Goal: Information Seeking & Learning: Learn about a topic

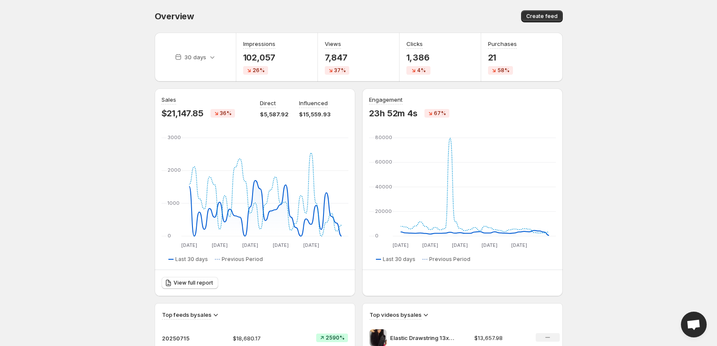
click at [68, 111] on body "Home Feeds Videos Subscription Settings Overview. This page is ready Overview C…" at bounding box center [358, 173] width 717 height 346
click at [208, 59] on icon at bounding box center [212, 57] width 9 height 9
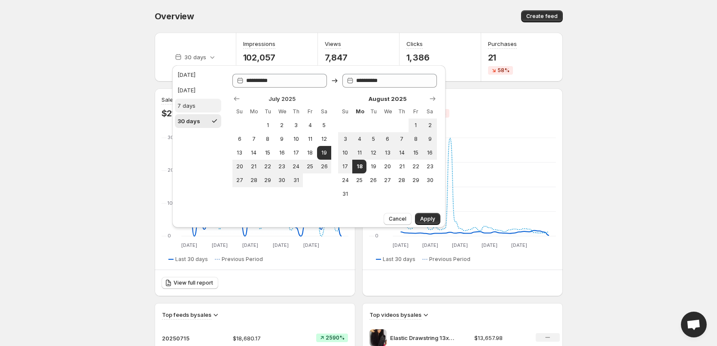
click at [205, 110] on button "7 days" at bounding box center [198, 106] width 46 height 14
type input "**********"
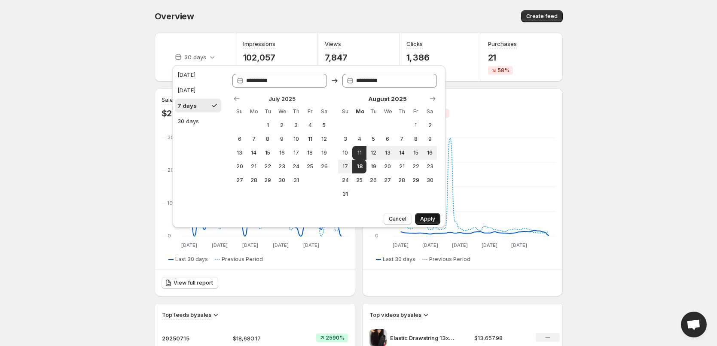
click at [427, 218] on span "Apply" at bounding box center [427, 219] width 15 height 7
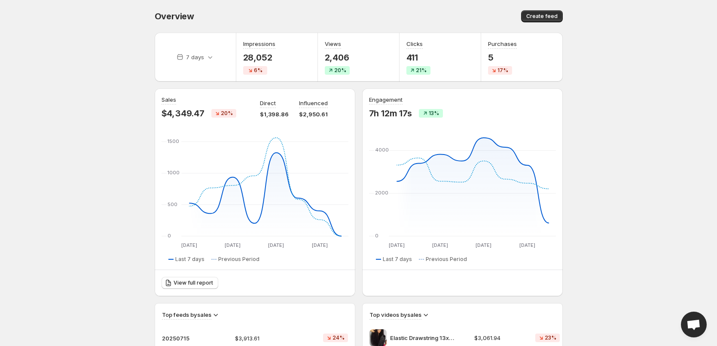
click at [634, 187] on body "Home Feeds Videos Subscription Settings Overview. This page is ready Overview C…" at bounding box center [358, 173] width 717 height 346
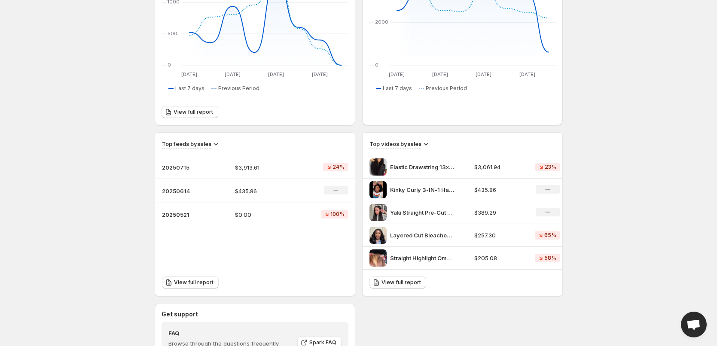
scroll to position [172, 0]
click at [211, 144] on h3 "Top feeds by sales" at bounding box center [186, 143] width 49 height 9
click at [213, 143] on icon at bounding box center [215, 143] width 9 height 9
click at [141, 171] on body "Home Feeds Videos Subscription Settings Overview. This page is ready Overview C…" at bounding box center [358, 1] width 717 height 346
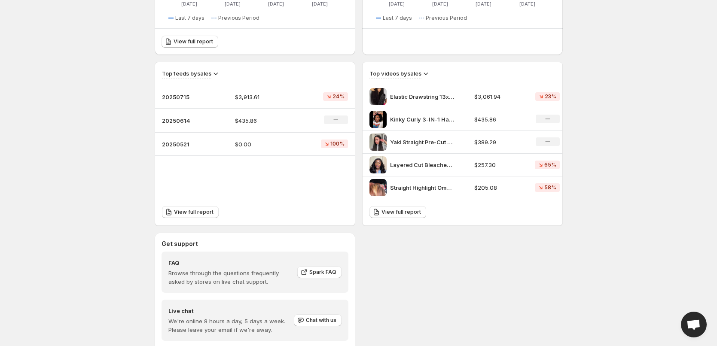
scroll to position [226, 0]
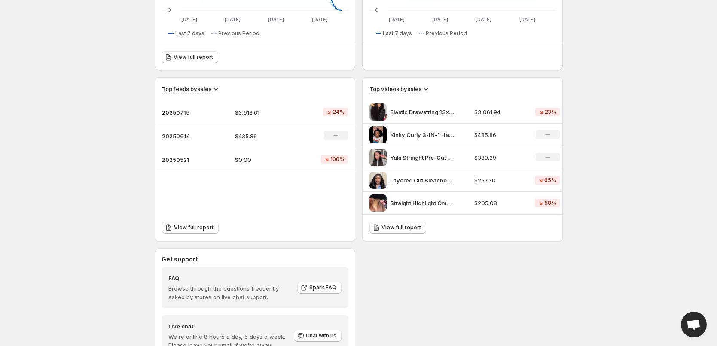
click at [429, 89] on icon at bounding box center [426, 89] width 9 height 9
click at [426, 106] on span "Sales" at bounding box center [419, 105] width 15 height 7
click at [400, 116] on div "Elastic Drawstring 13x6 HD Lace Wear Go Glueless Wig" at bounding box center [420, 112] width 100 height 17
click at [390, 115] on p "Elastic Drawstring 13x6 HD Lace Wear Go Glueless Wig" at bounding box center [422, 112] width 64 height 9
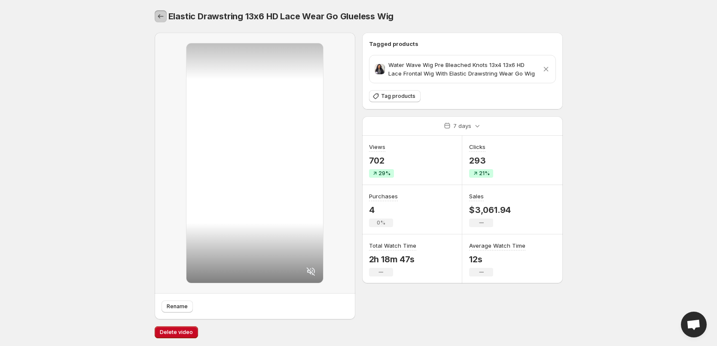
click at [163, 18] on icon "Settings" at bounding box center [160, 16] width 9 height 9
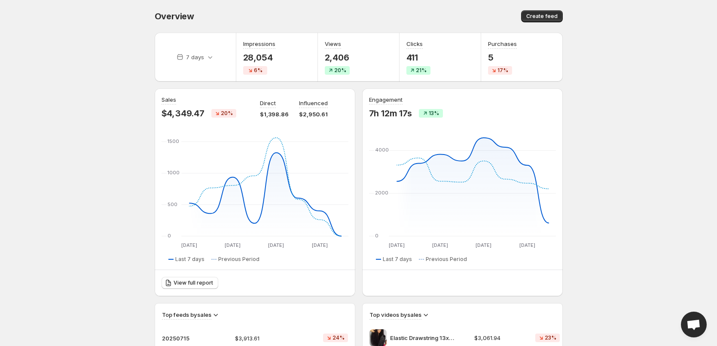
click at [641, 95] on body "Home Feeds Videos Subscription Settings Overview. This page is ready Overview C…" at bounding box center [358, 173] width 717 height 346
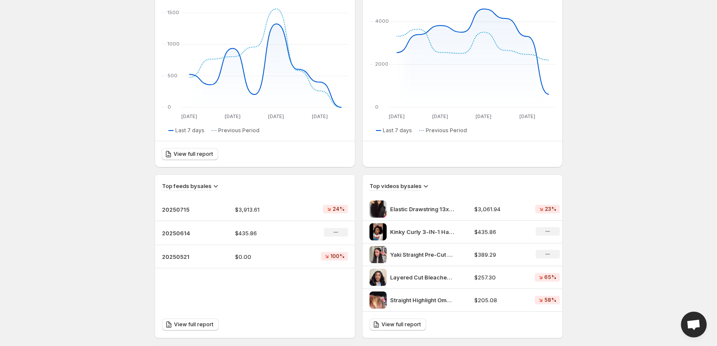
scroll to position [86, 0]
